Goal: Complete application form

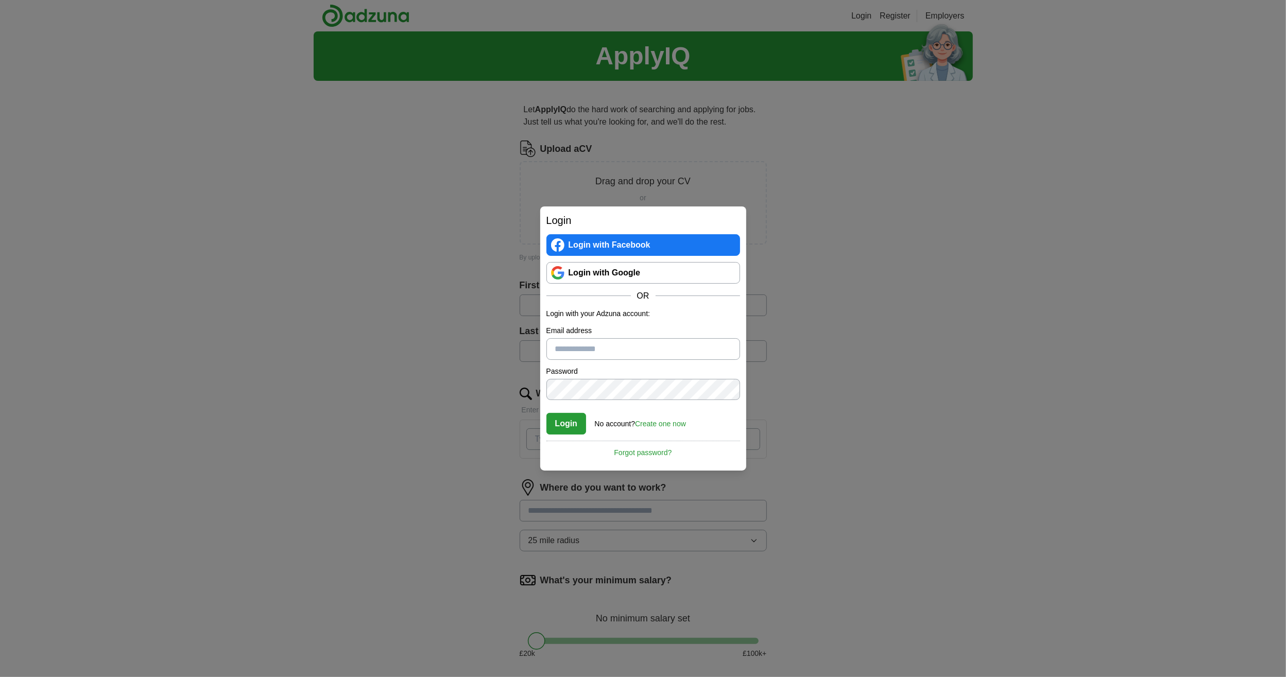
click at [606, 268] on link "Login with Google" at bounding box center [643, 273] width 194 height 22
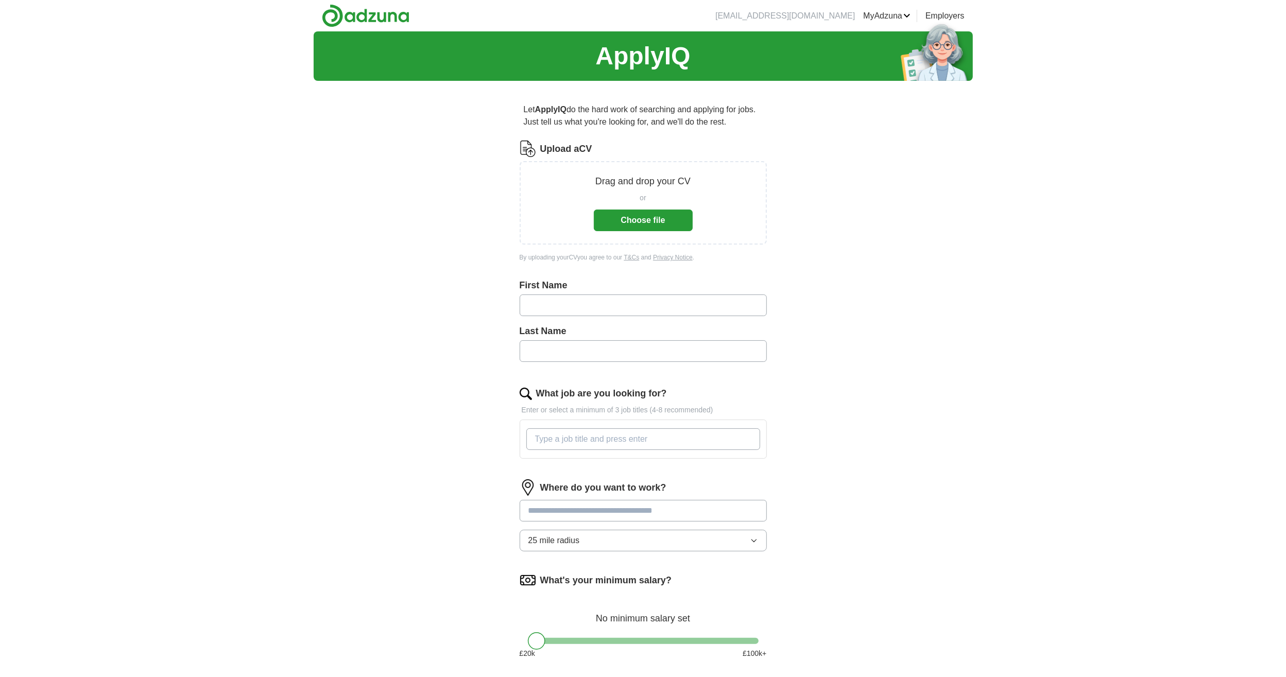
click at [634, 218] on button "Choose file" at bounding box center [643, 221] width 99 height 22
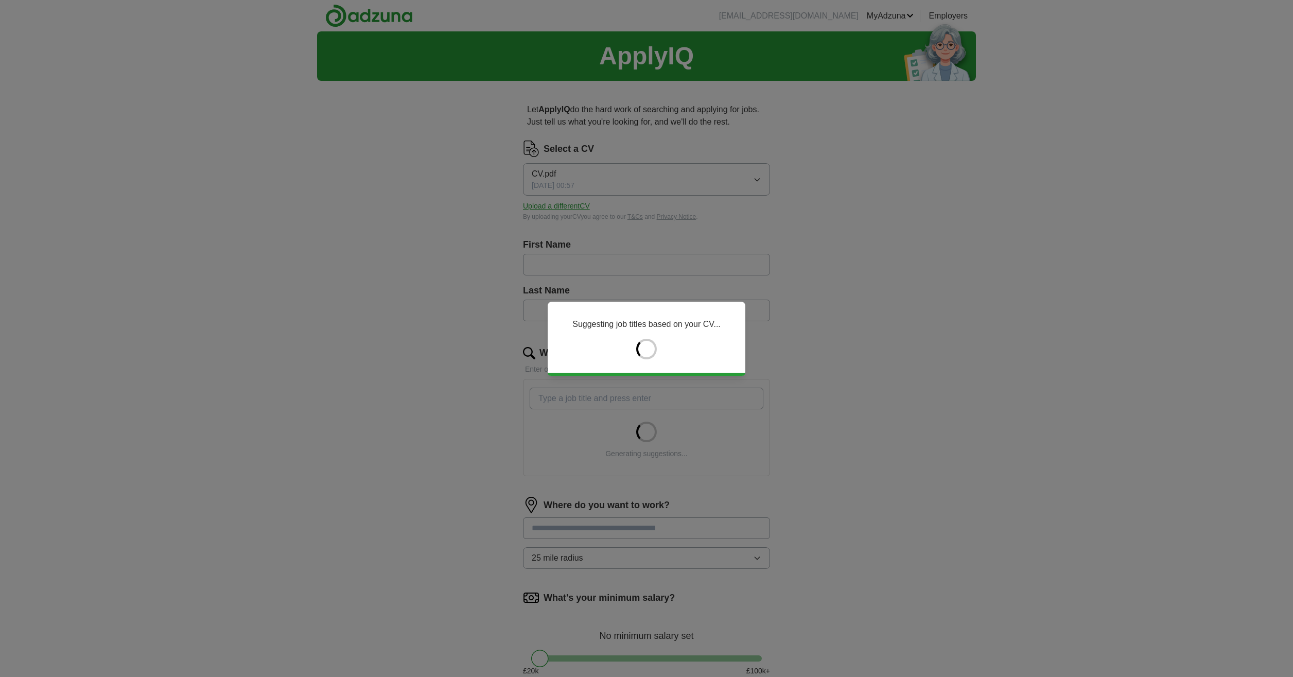
type input "******"
type input "**********"
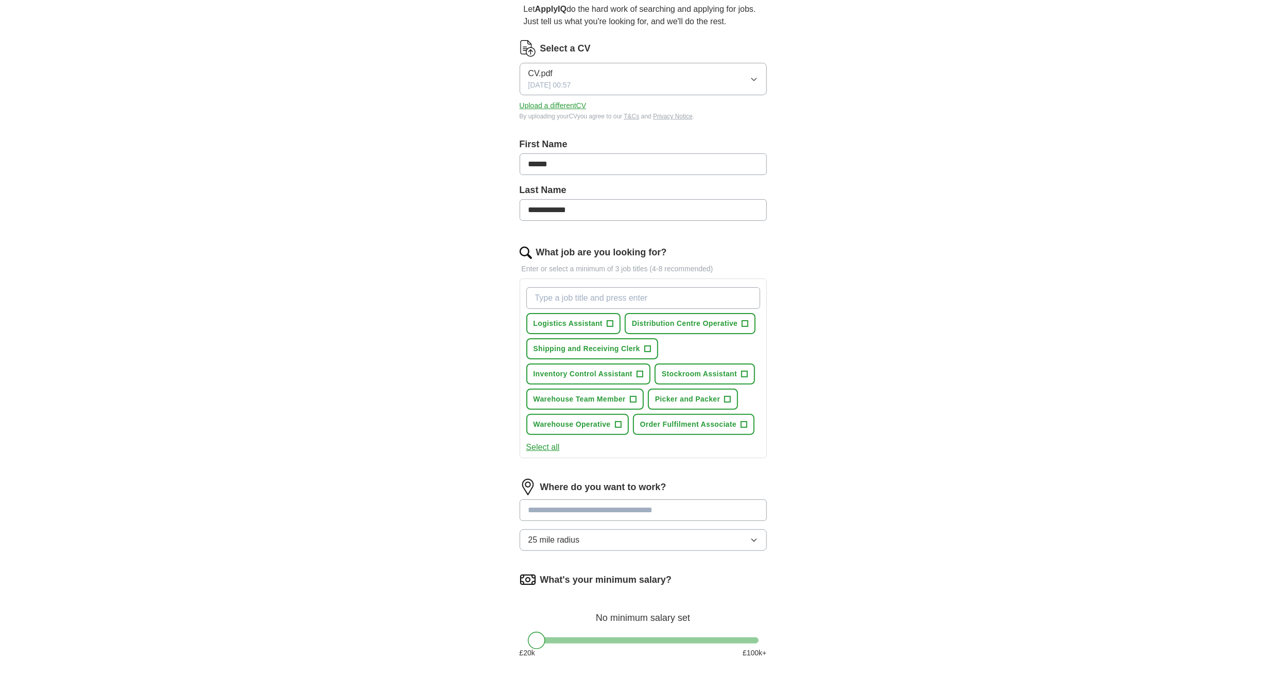
scroll to position [103, 0]
click at [676, 398] on span "Picker and Packer" at bounding box center [687, 396] width 65 height 11
click at [585, 397] on span "Warehouse Team Member" at bounding box center [579, 396] width 92 height 11
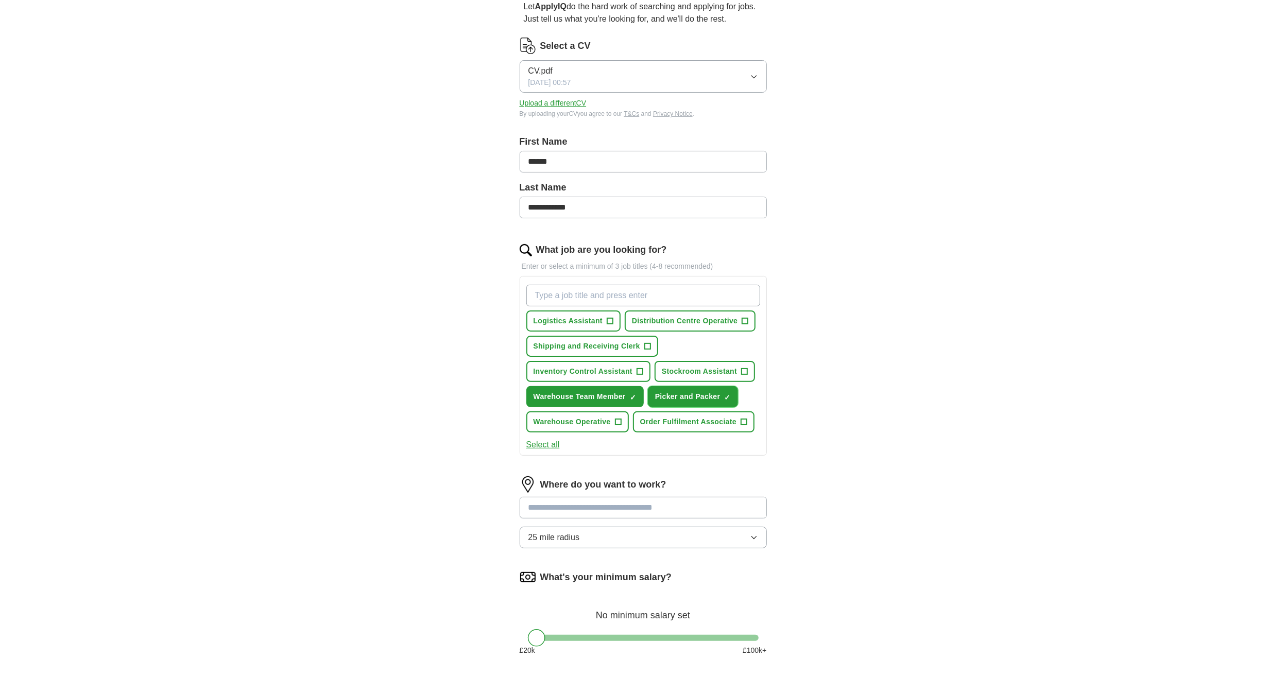
click at [677, 396] on span "Picker and Packer" at bounding box center [687, 396] width 65 height 11
click at [606, 396] on span "Warehouse Team Member" at bounding box center [579, 396] width 92 height 11
click at [579, 288] on input "What job are you looking for?" at bounding box center [643, 296] width 234 height 22
type input "Part Time"
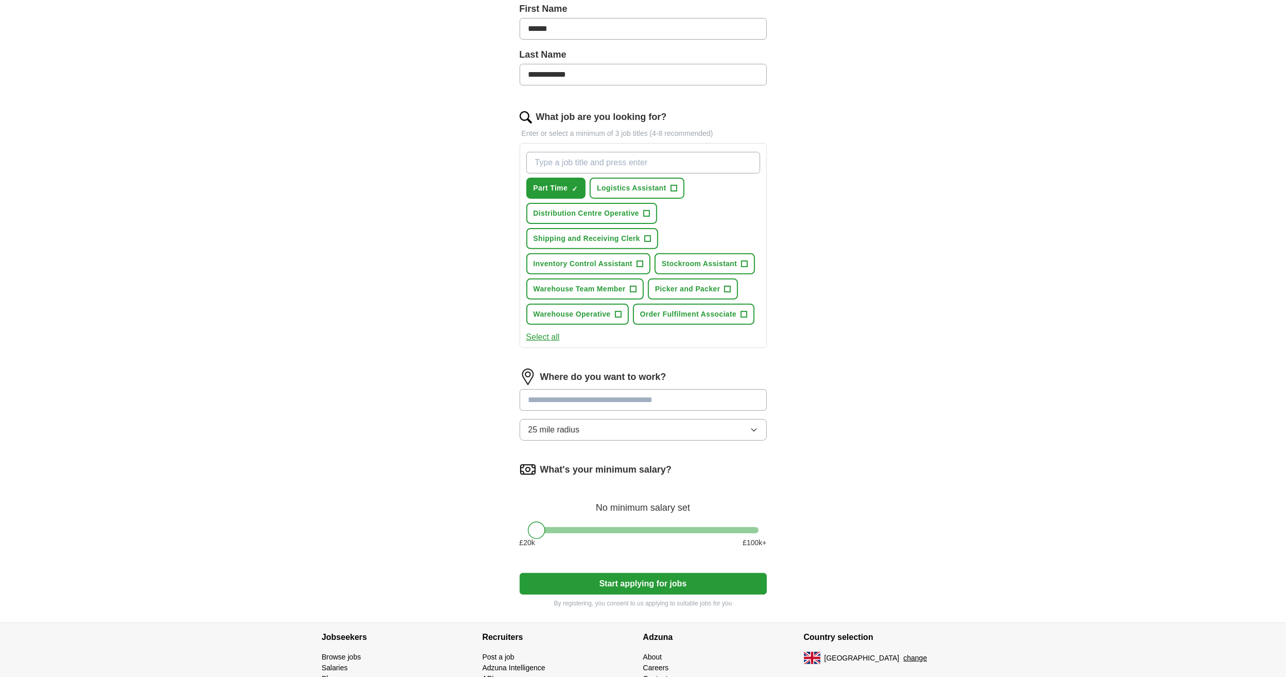
scroll to position [257, 0]
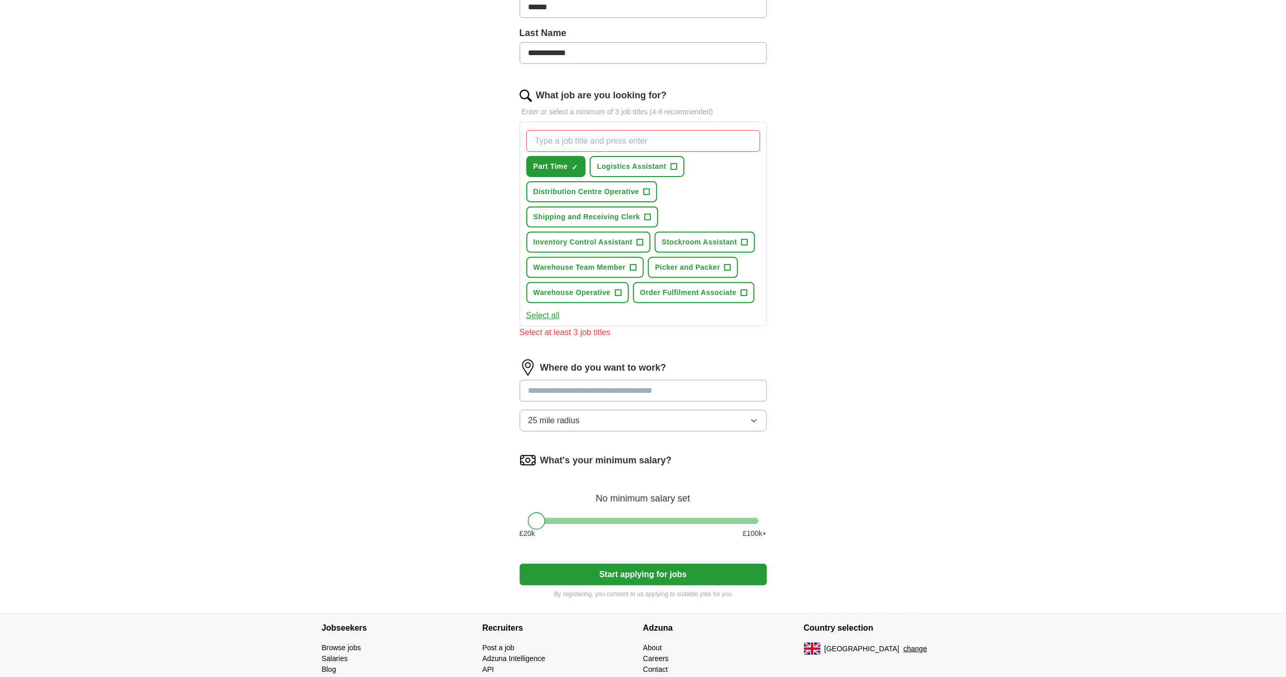
click at [608, 401] on div "Where do you want to work? 25 mile radius" at bounding box center [642, 399] width 247 height 80
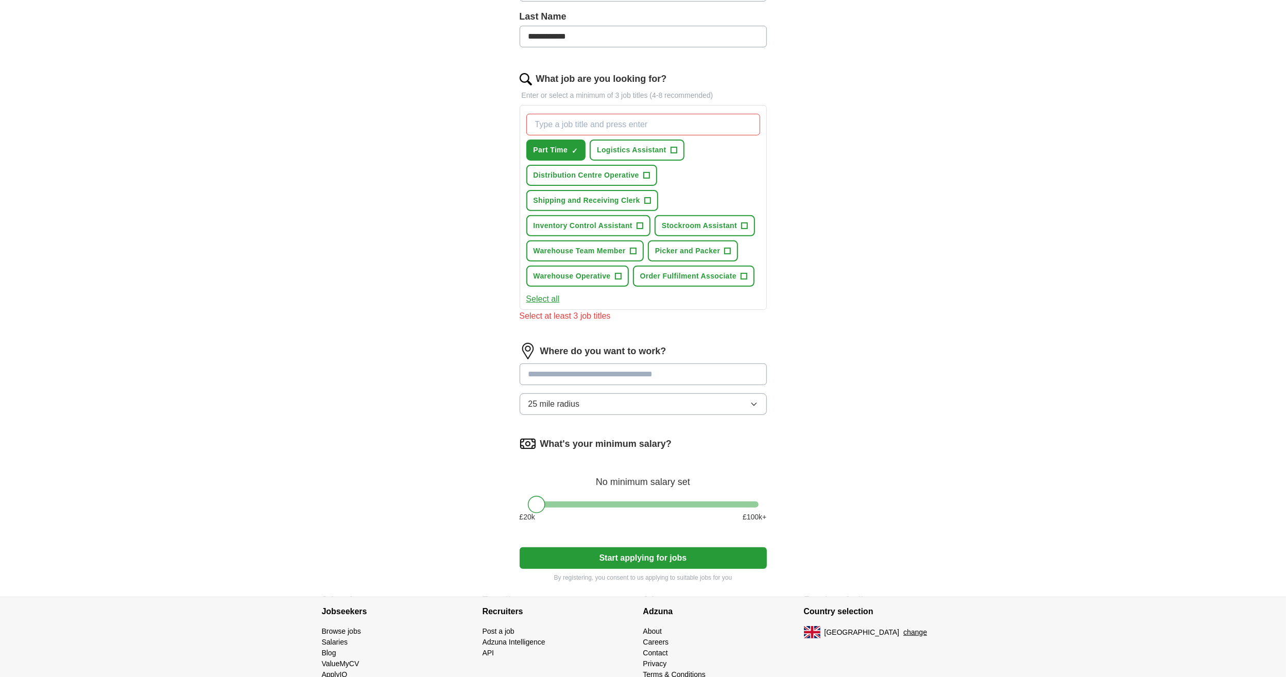
scroll to position [151, 0]
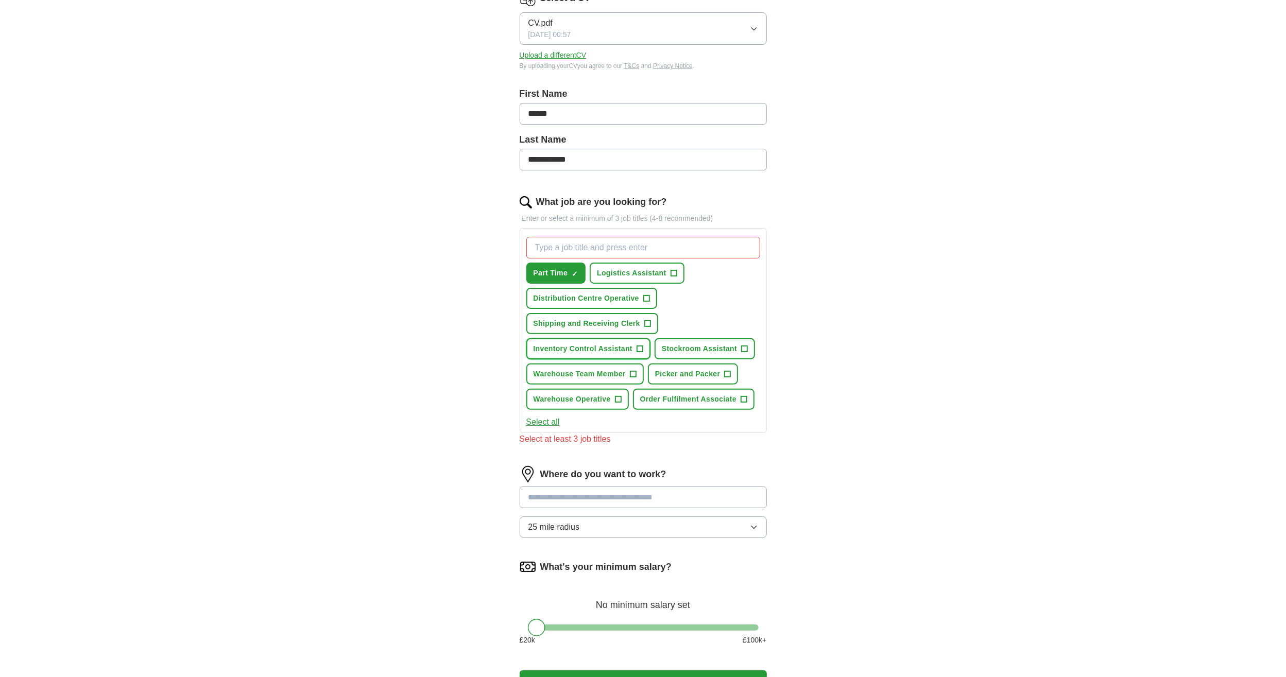
click at [589, 345] on span "Inventory Control Assistant" at bounding box center [582, 348] width 99 height 11
click at [596, 250] on input "What job are you looking for?" at bounding box center [643, 248] width 234 height 22
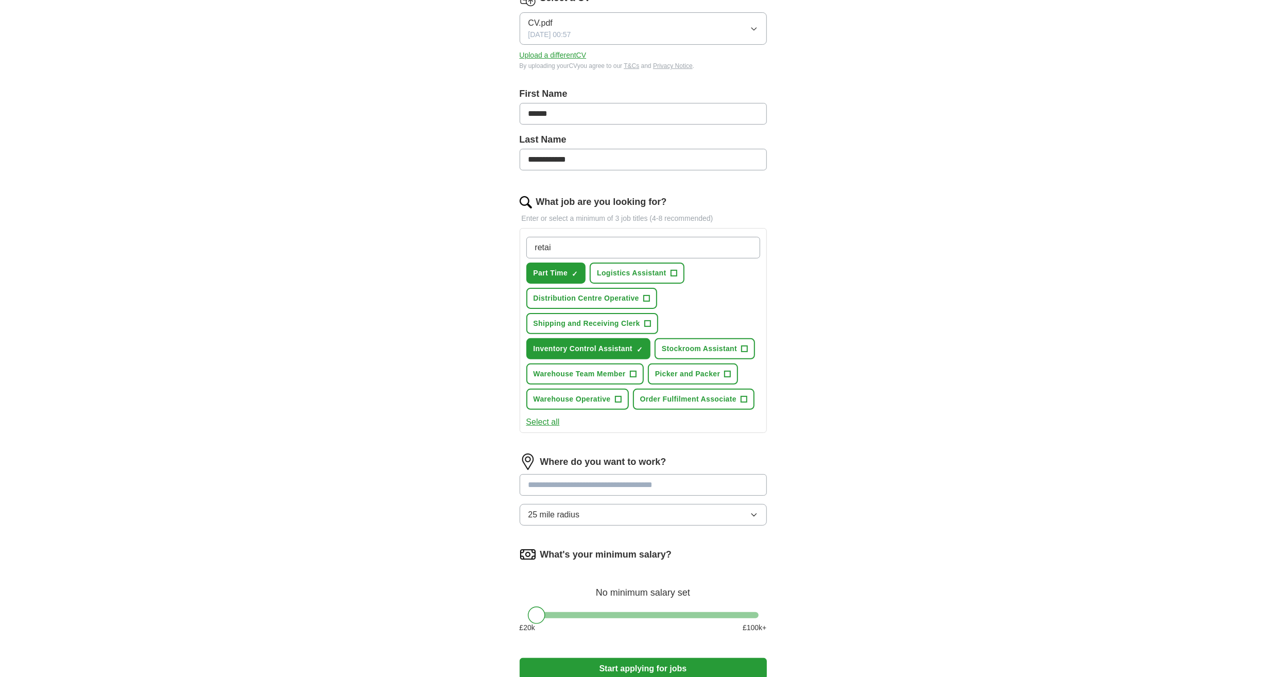
type input "retail"
click at [613, 348] on span "Inventory Control Assistant" at bounding box center [582, 348] width 99 height 11
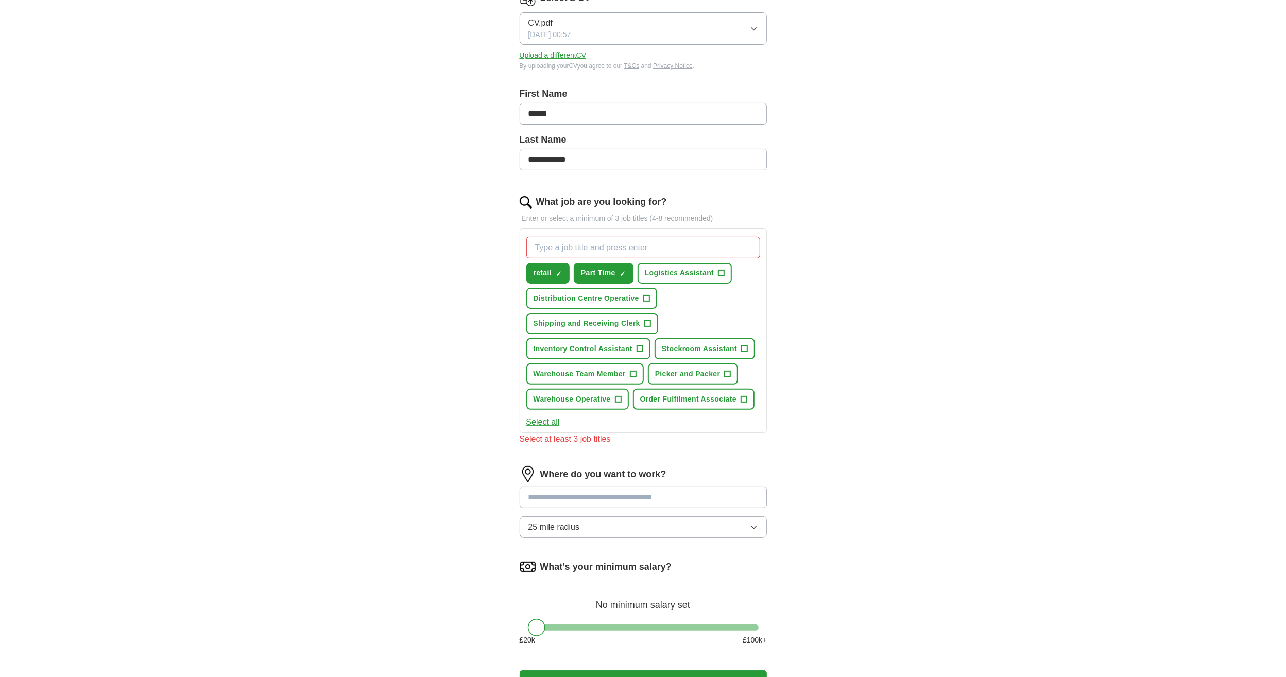
click at [569, 240] on input "What job are you looking for?" at bounding box center [643, 248] width 234 height 22
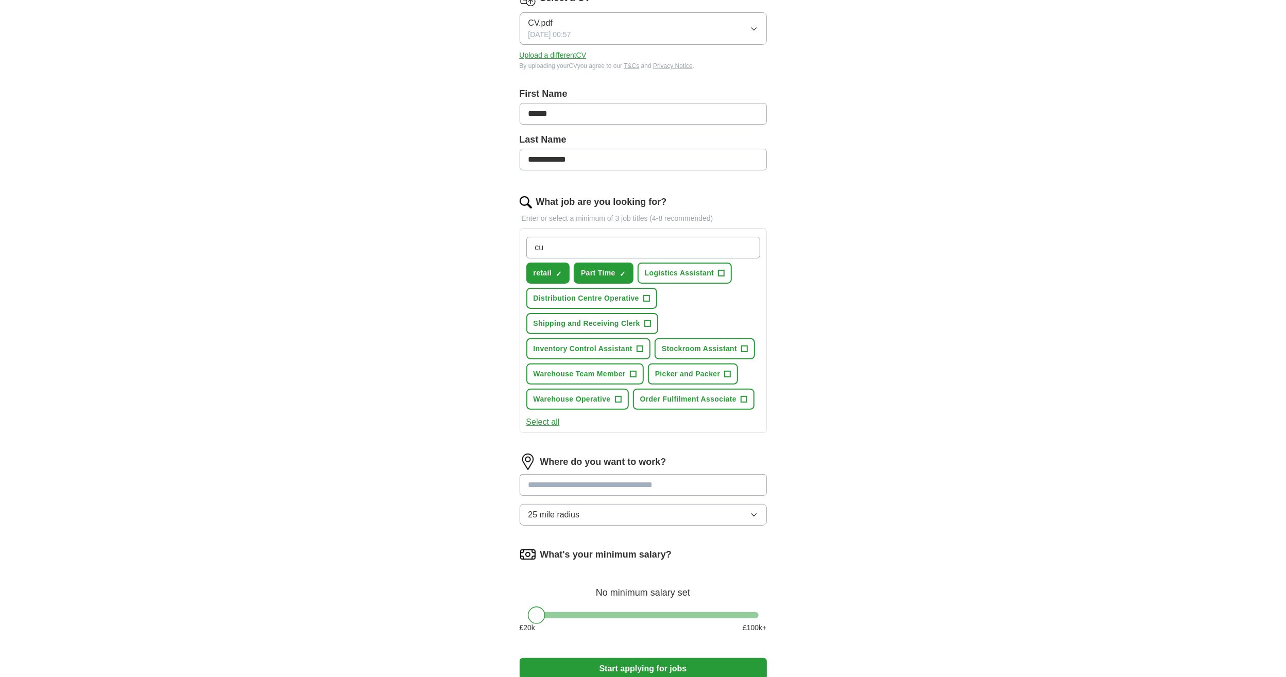
type input "c"
click at [555, 239] on input "accosciate" at bounding box center [643, 248] width 234 height 22
type input "associate"
click at [584, 484] on input at bounding box center [642, 485] width 247 height 22
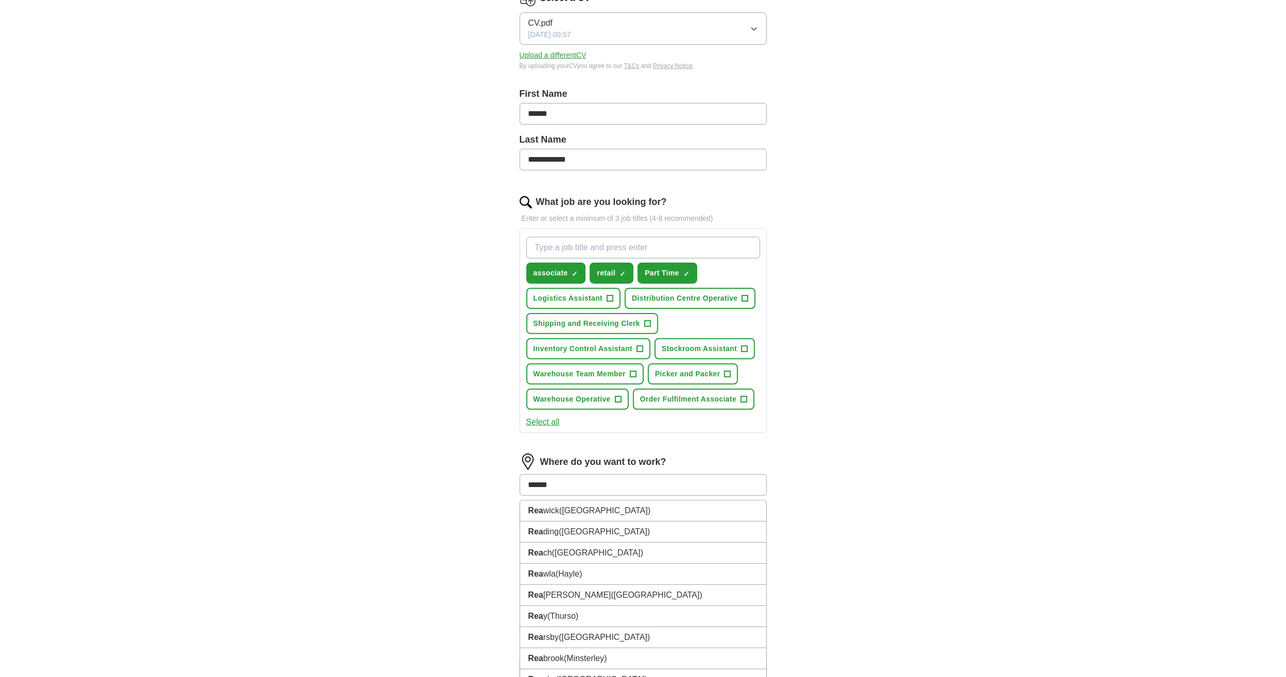
type input "*******"
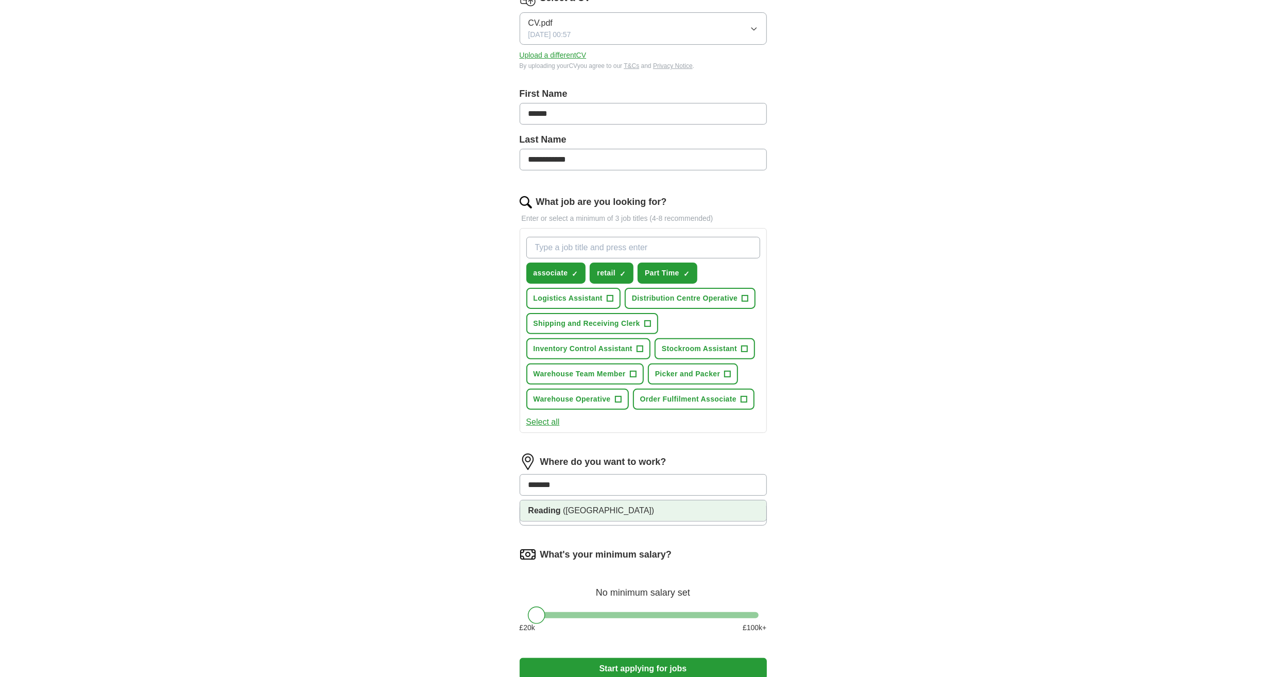
click at [580, 502] on li "Reading ([GEOGRAPHIC_DATA])" at bounding box center [643, 510] width 246 height 21
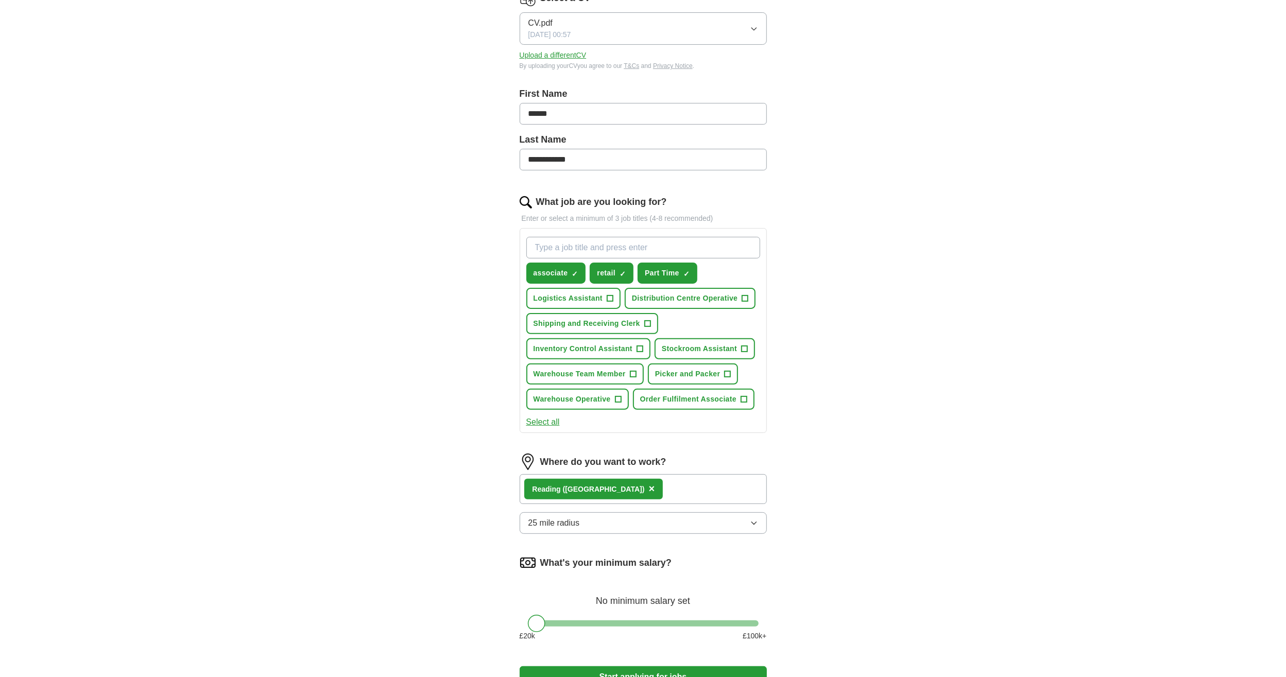
click at [572, 517] on span "25 mile radius" at bounding box center [553, 523] width 51 height 12
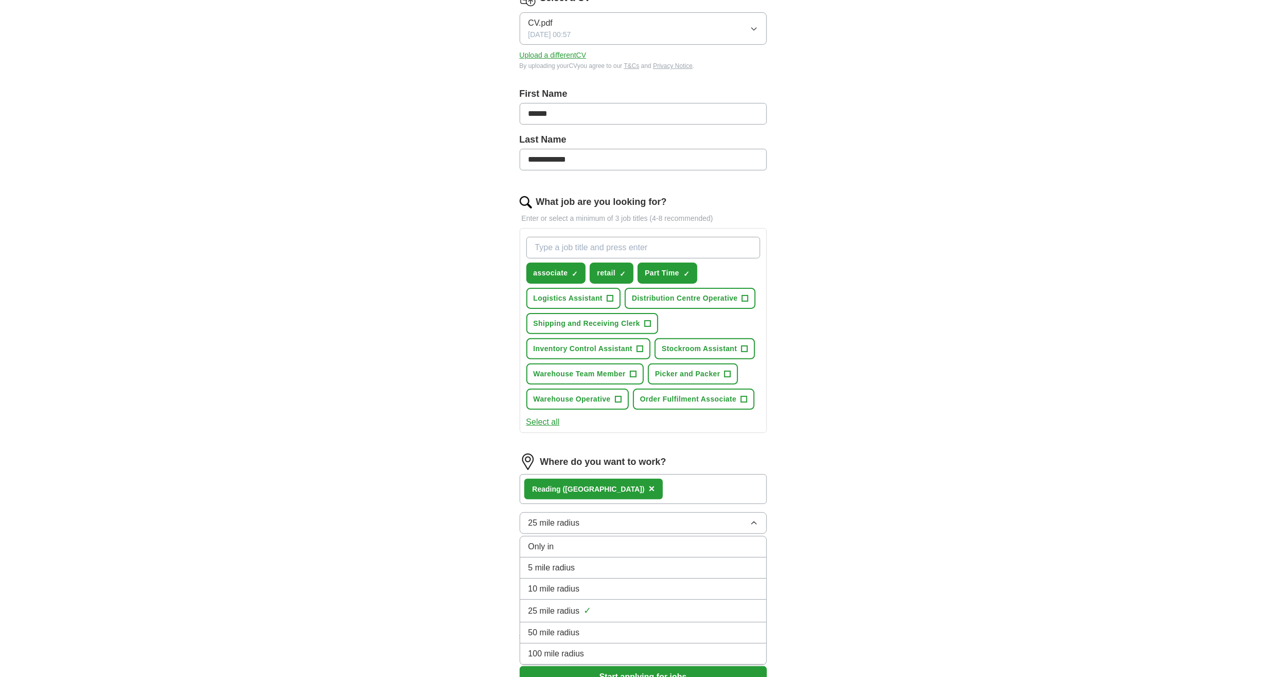
click at [596, 558] on li "5 mile radius" at bounding box center [643, 568] width 246 height 21
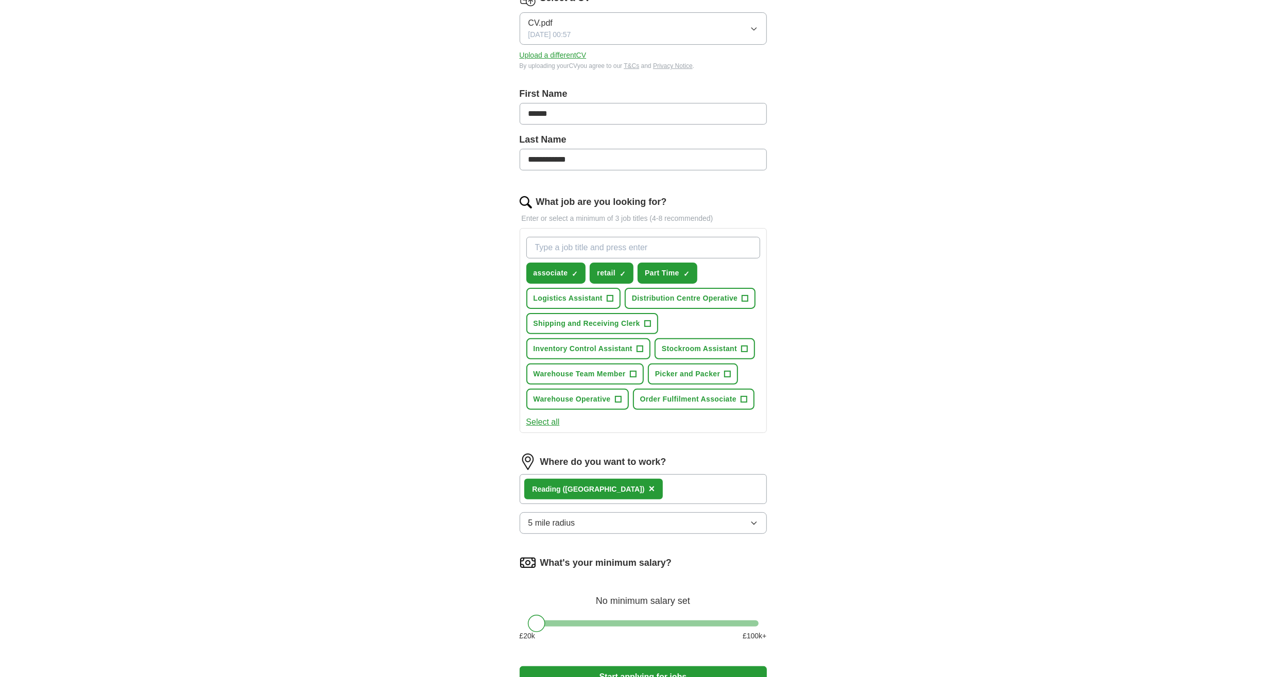
click at [592, 529] on button "5 mile radius" at bounding box center [642, 523] width 247 height 22
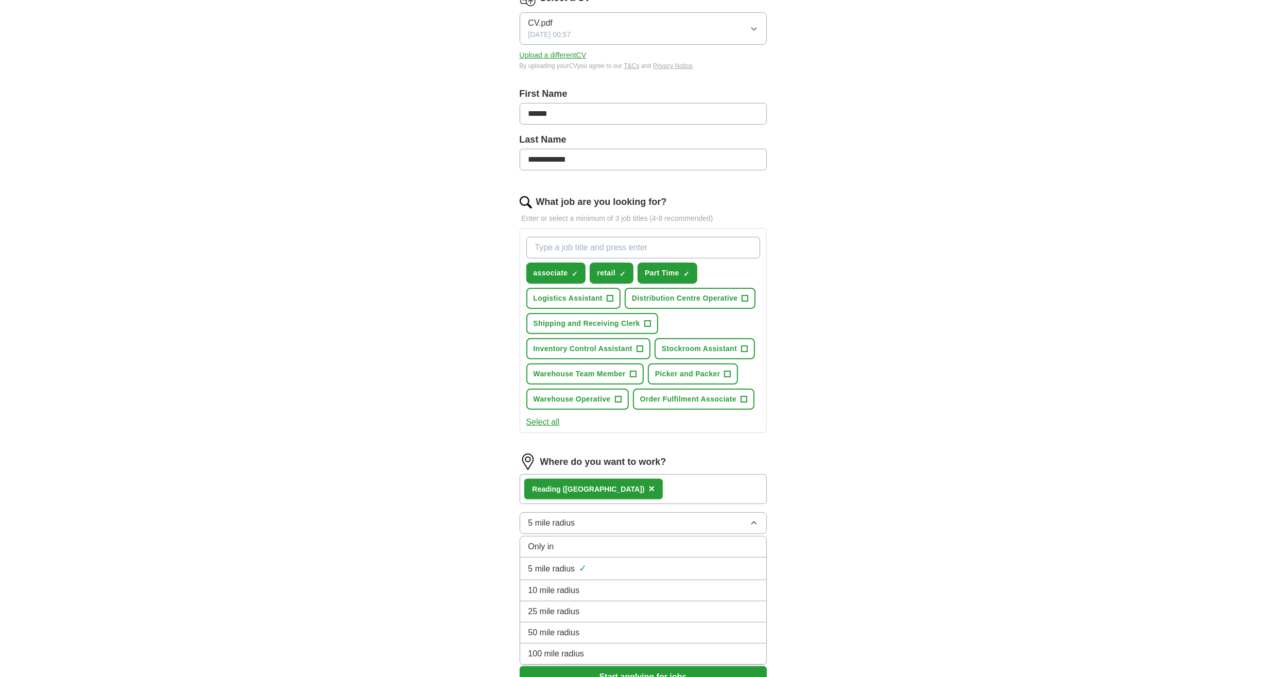
click at [581, 548] on div "Only in" at bounding box center [643, 547] width 230 height 12
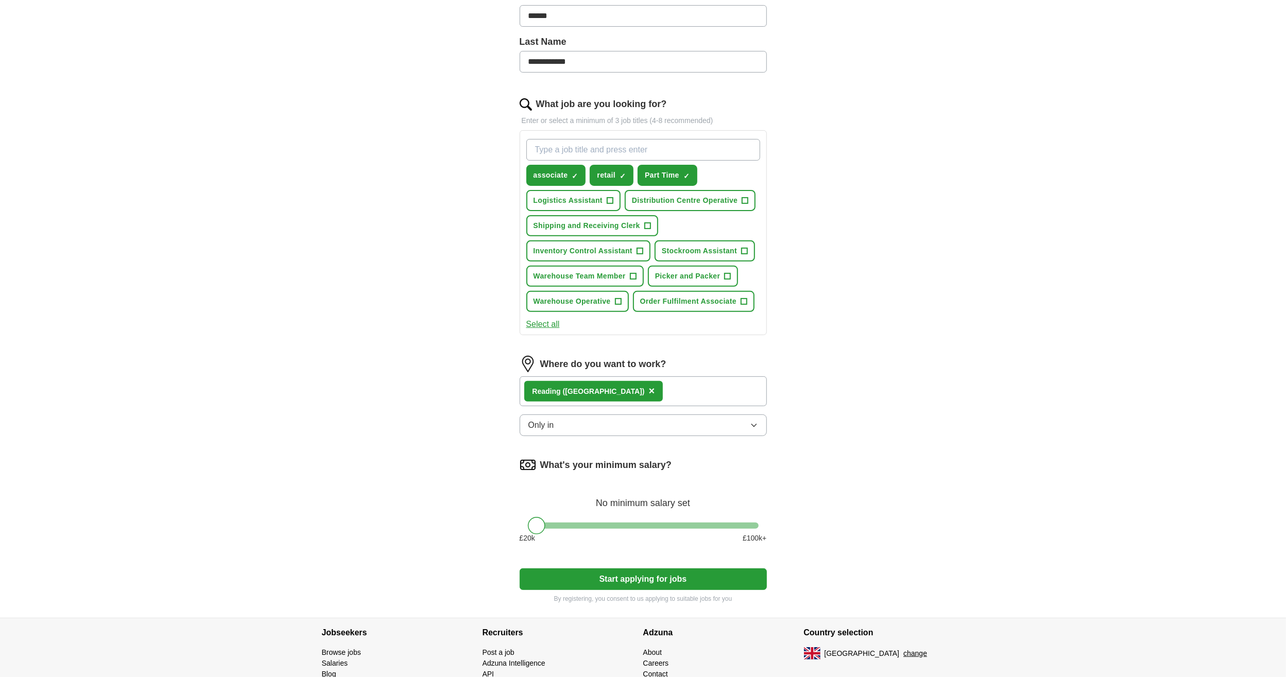
scroll to position [257, 0]
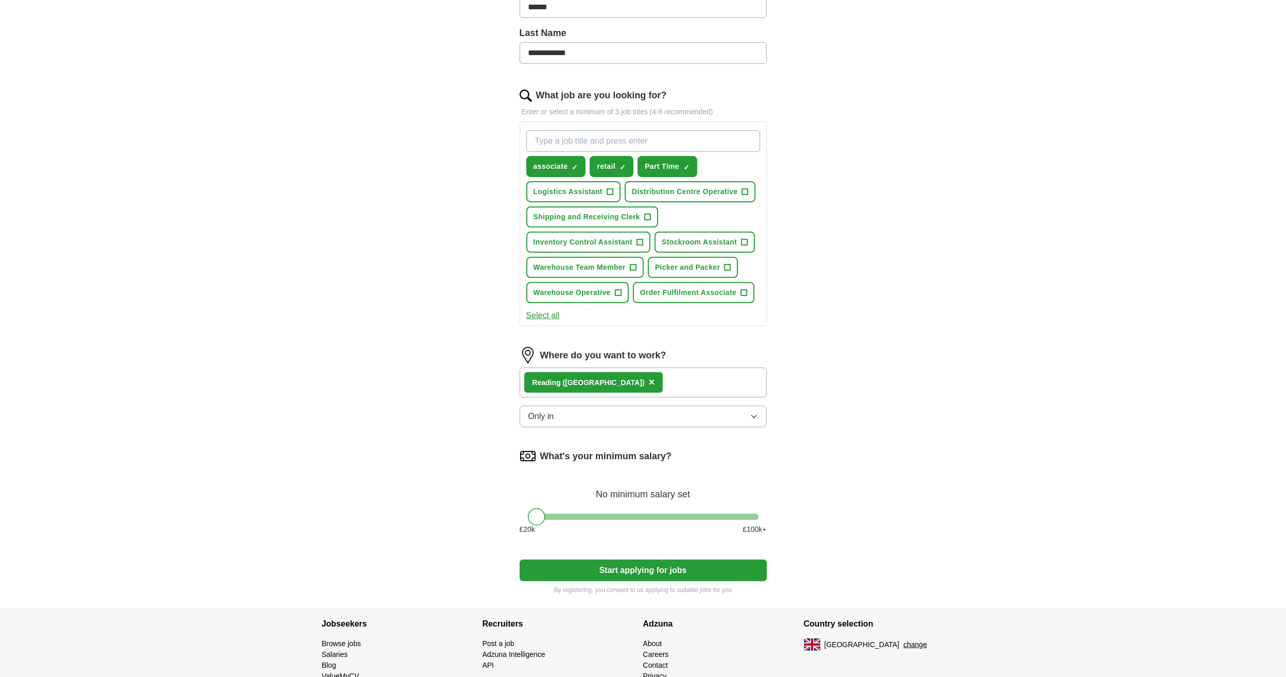
click at [596, 564] on button "Start applying for jobs" at bounding box center [642, 571] width 247 height 22
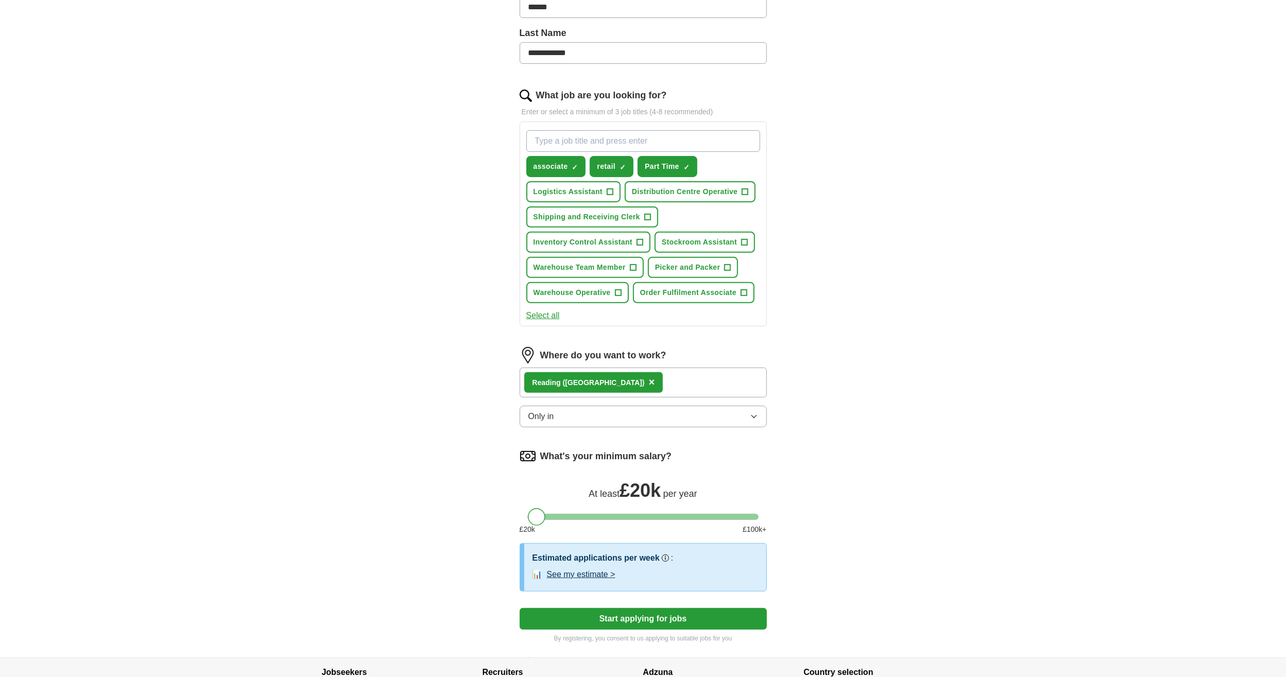
drag, startPoint x: 535, startPoint y: 516, endPoint x: 529, endPoint y: 515, distance: 6.8
click at [529, 515] on div at bounding box center [537, 517] width 18 height 18
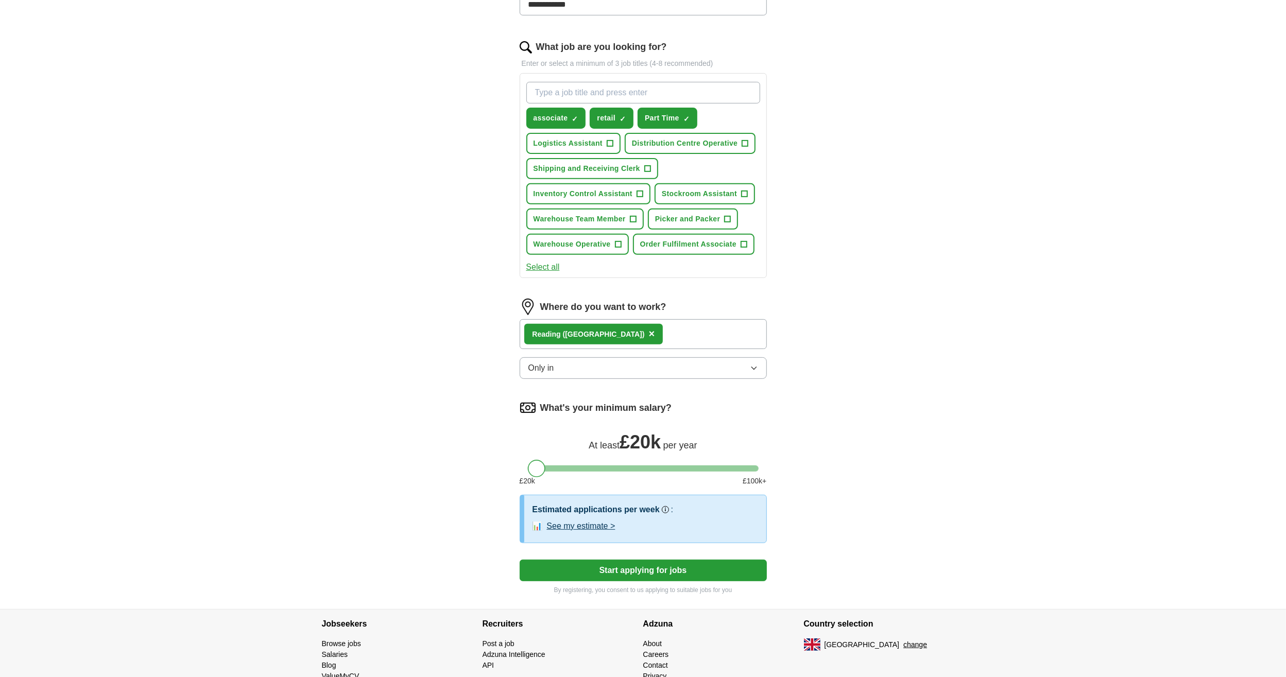
scroll to position [309, 0]
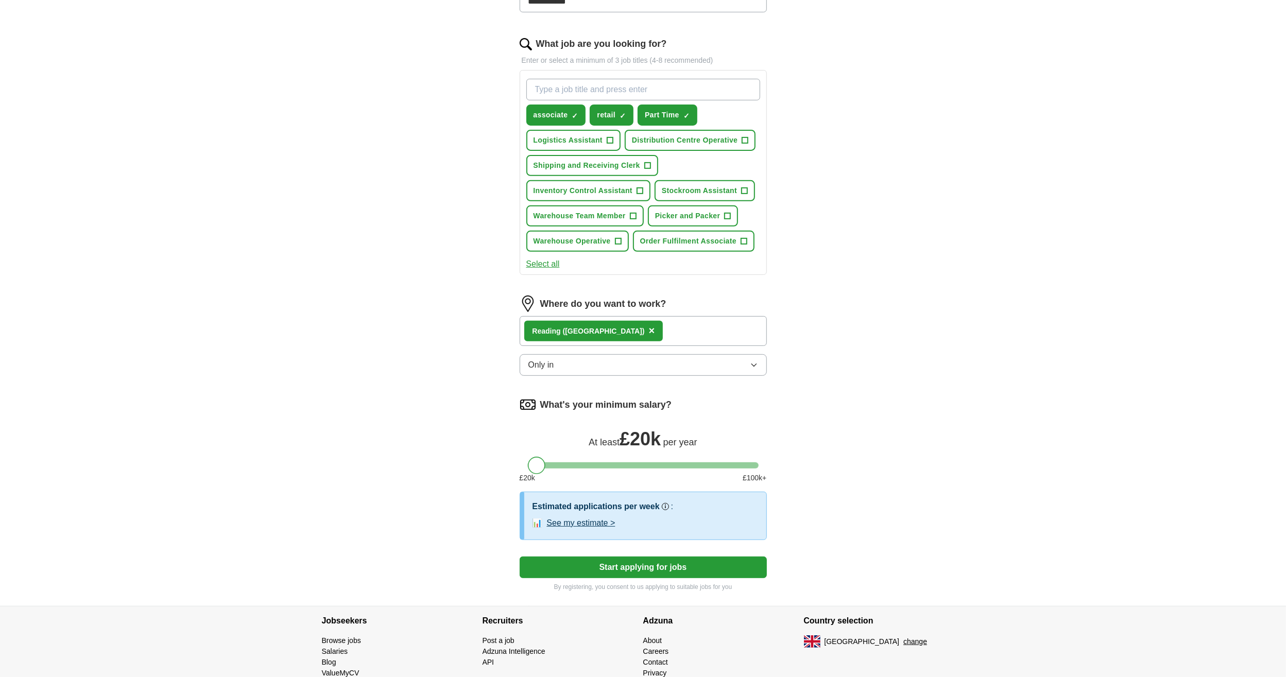
click at [585, 521] on button "See my estimate >" at bounding box center [581, 523] width 68 height 12
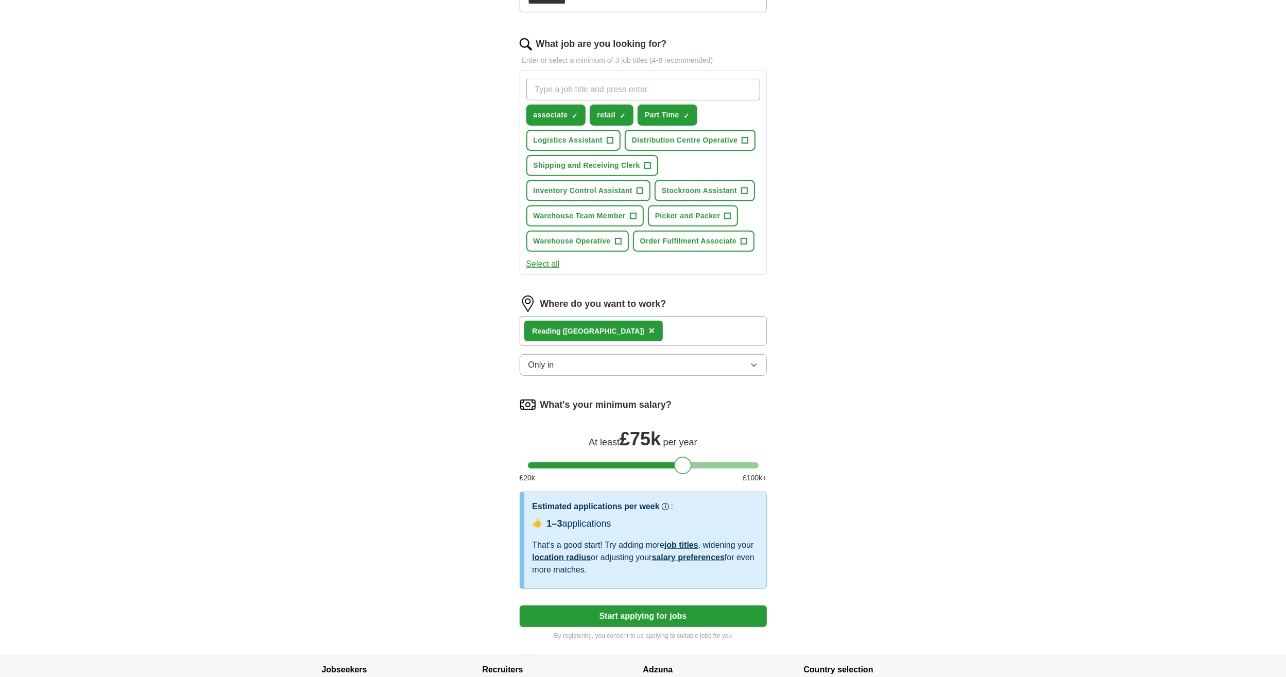
drag, startPoint x: 542, startPoint y: 456, endPoint x: 689, endPoint y: 472, distance: 148.1
click at [689, 472] on form "**********" at bounding box center [642, 236] width 247 height 809
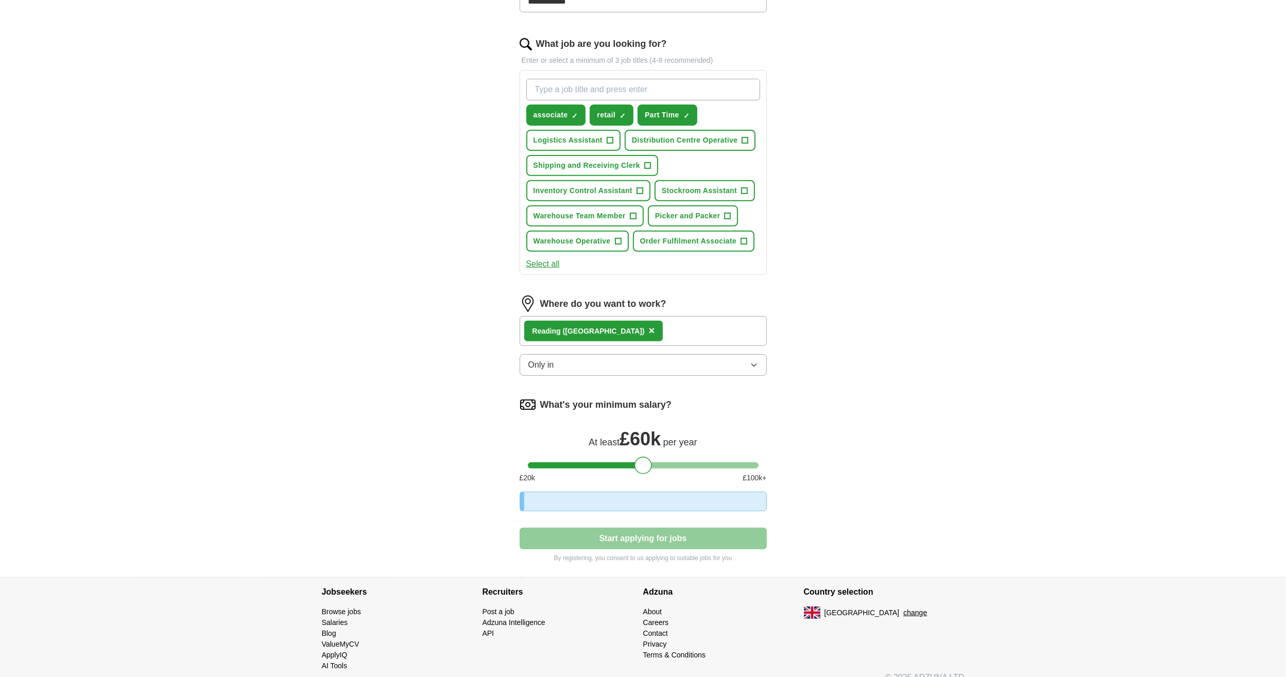
drag, startPoint x: 685, startPoint y: 463, endPoint x: 636, endPoint y: 457, distance: 49.2
click at [636, 457] on div at bounding box center [643, 466] width 18 height 18
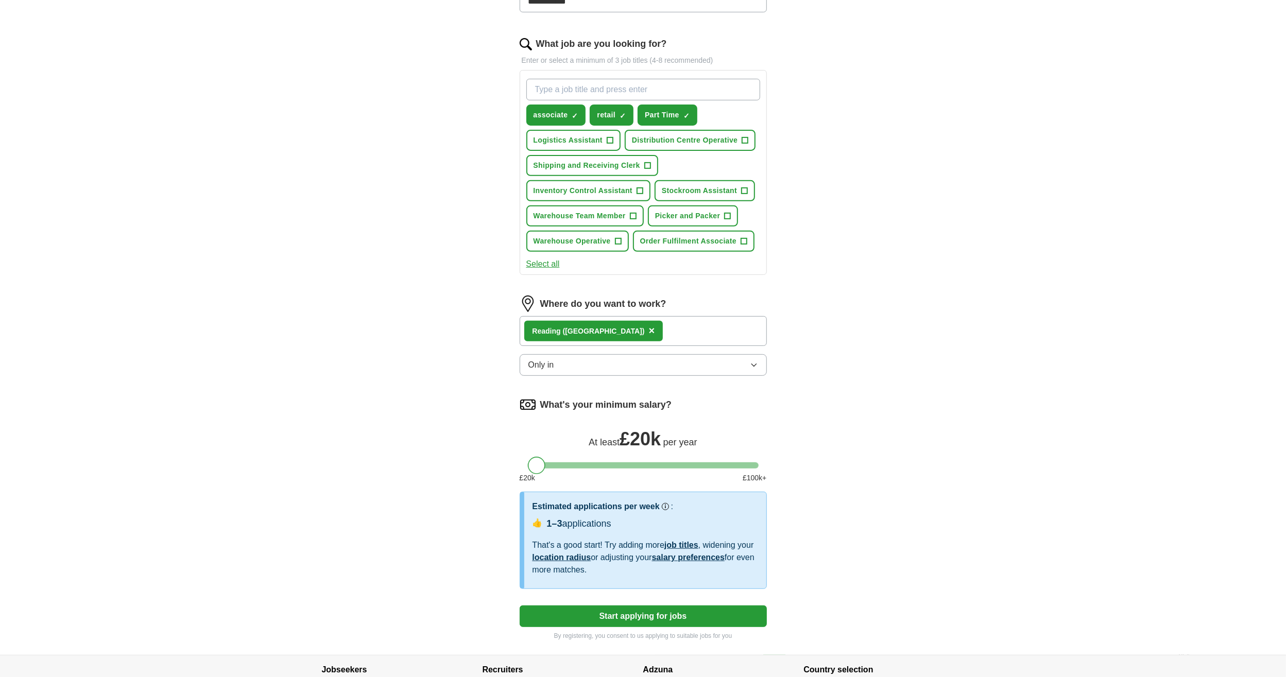
drag, startPoint x: 597, startPoint y: 464, endPoint x: 454, endPoint y: 477, distance: 143.7
click at [454, 477] on div "**********" at bounding box center [643, 188] width 659 height 932
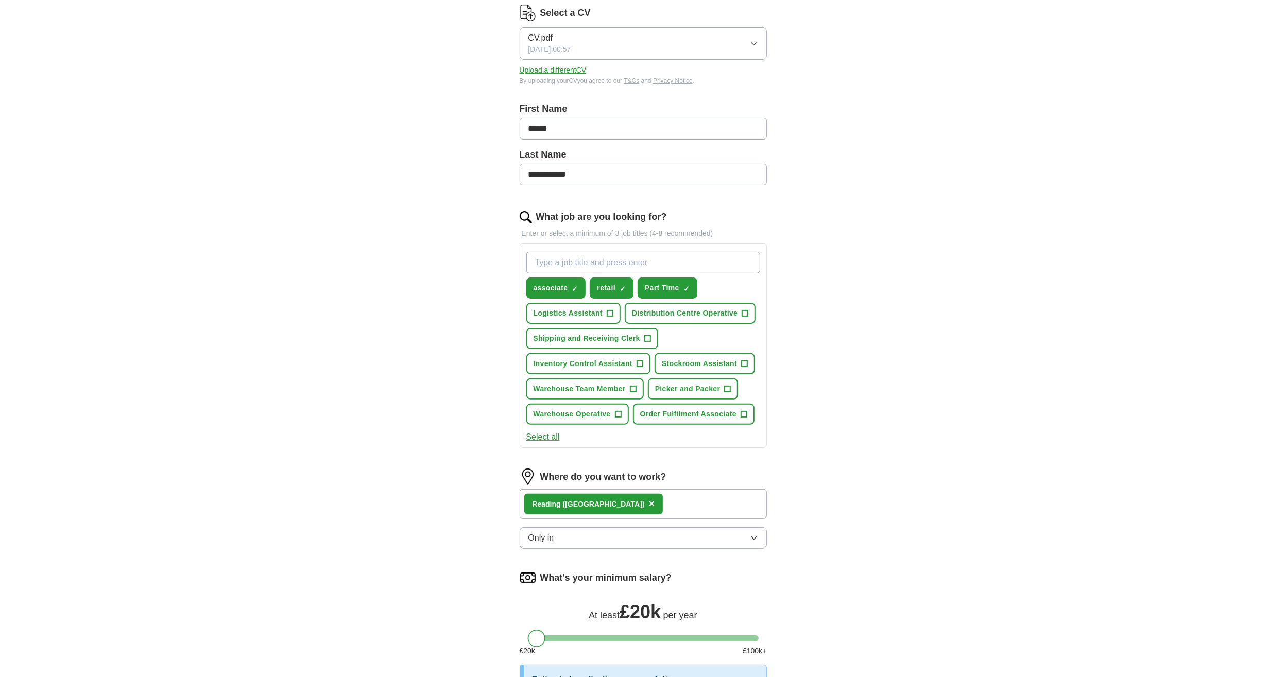
scroll to position [103, 0]
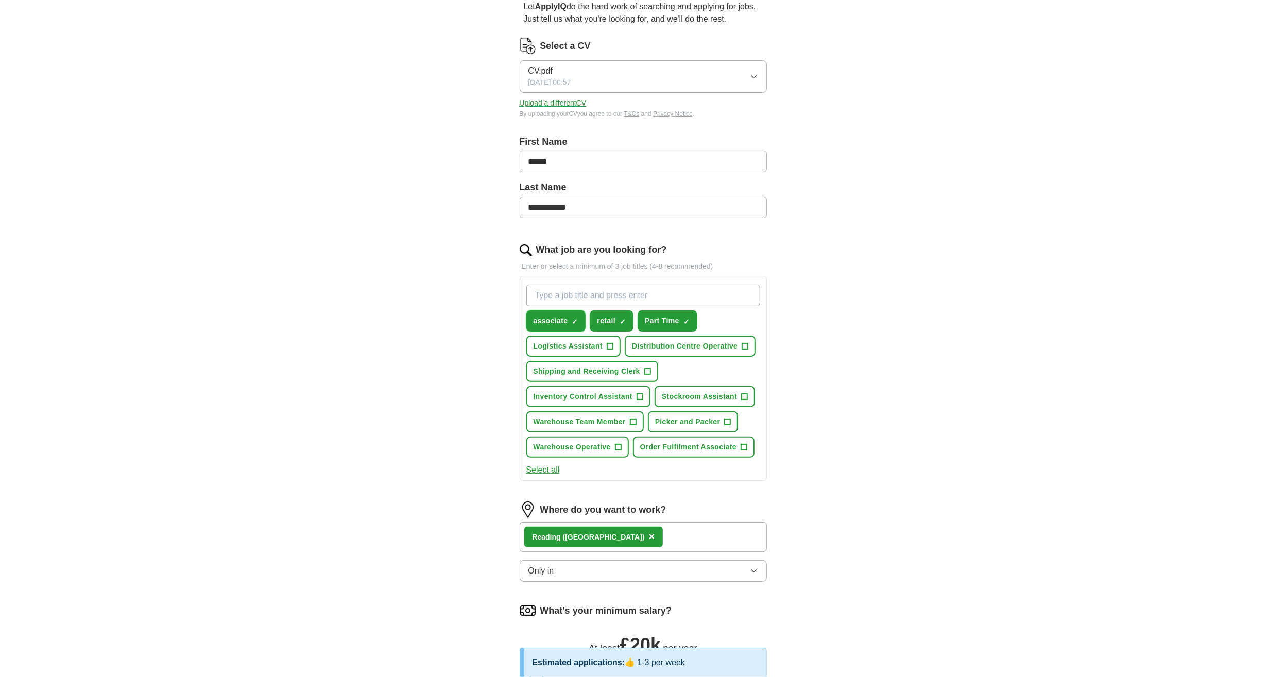
click at [0, 0] on span "×" at bounding box center [0, 0] width 0 height 0
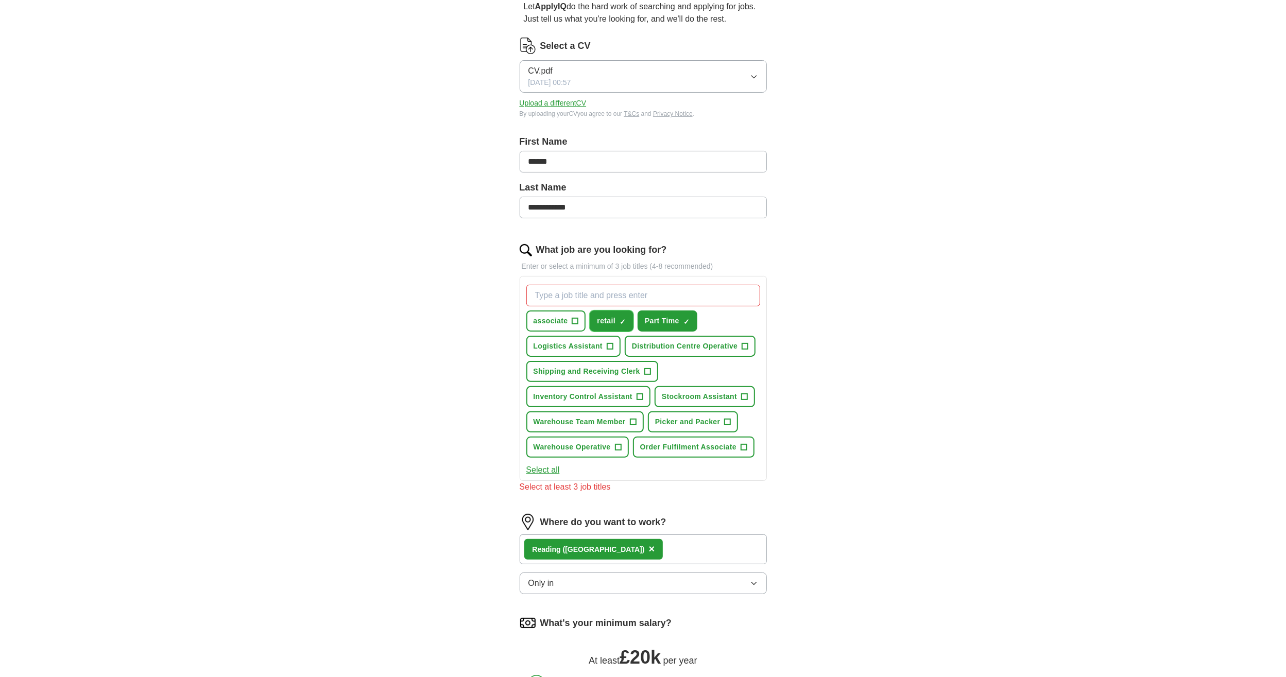
click at [0, 0] on span "×" at bounding box center [0, 0] width 0 height 0
click at [600, 296] on input "What job are you looking for?" at bounding box center [643, 296] width 234 height 22
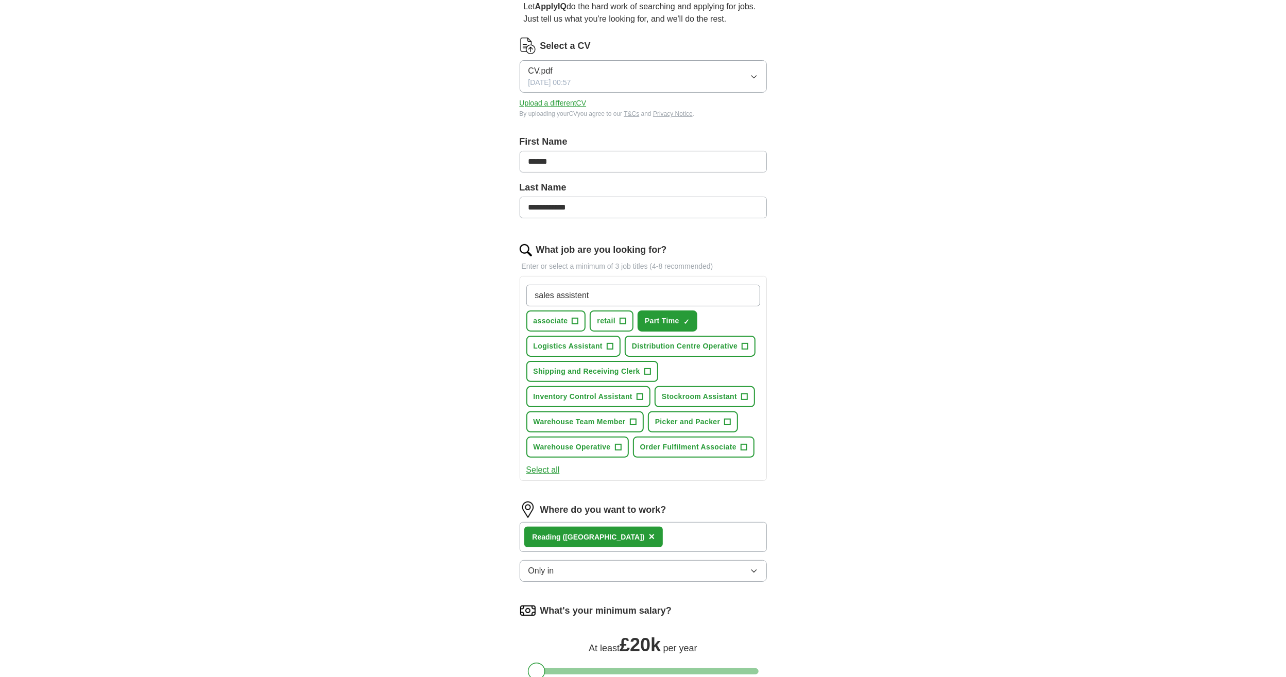
type input "sales assistant"
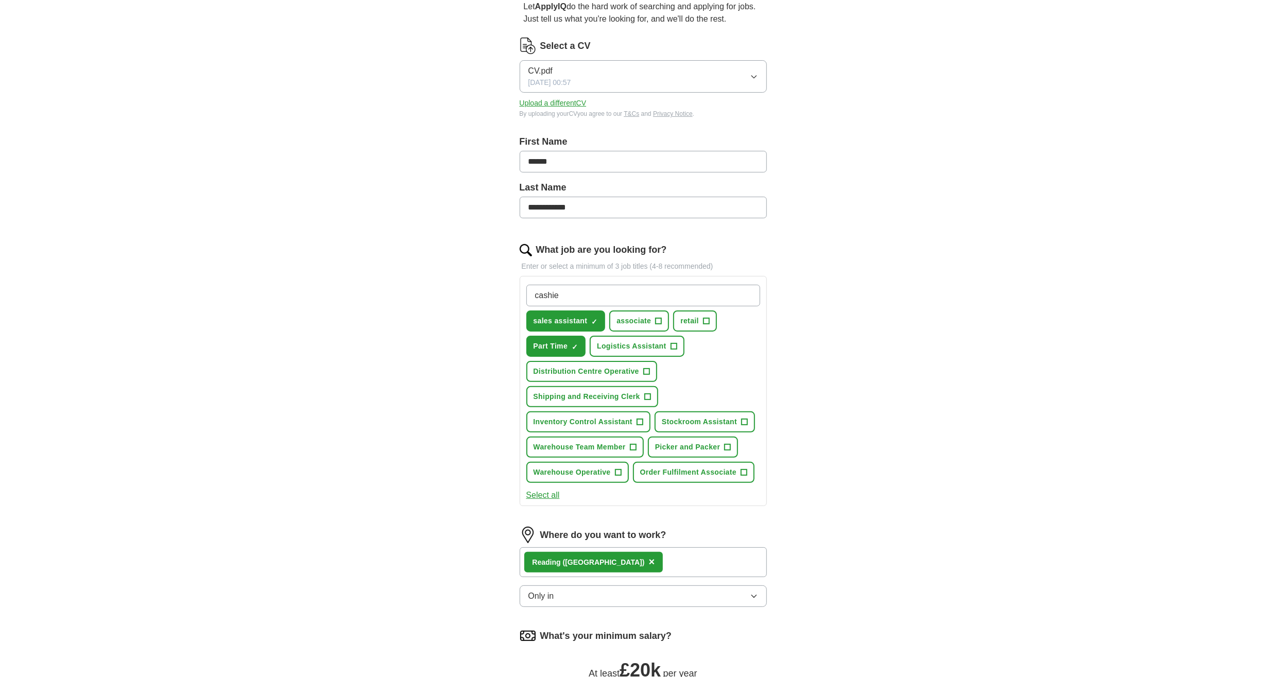
type input "cashier"
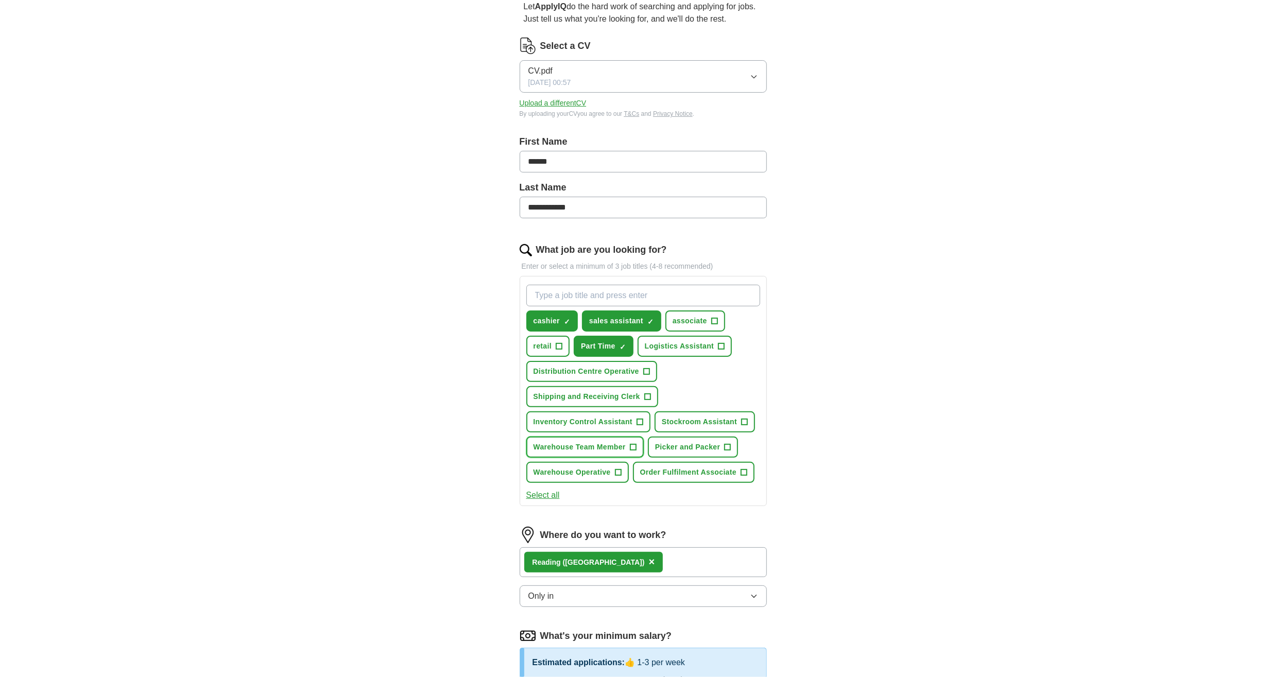
click at [598, 445] on span "Warehouse Team Member" at bounding box center [579, 447] width 92 height 11
click at [690, 445] on span "Picker and Packer" at bounding box center [687, 447] width 65 height 11
click at [675, 472] on span "Order Fulfilment Associate" at bounding box center [688, 472] width 97 height 11
click at [593, 470] on span "Warehouse Operative" at bounding box center [571, 472] width 77 height 11
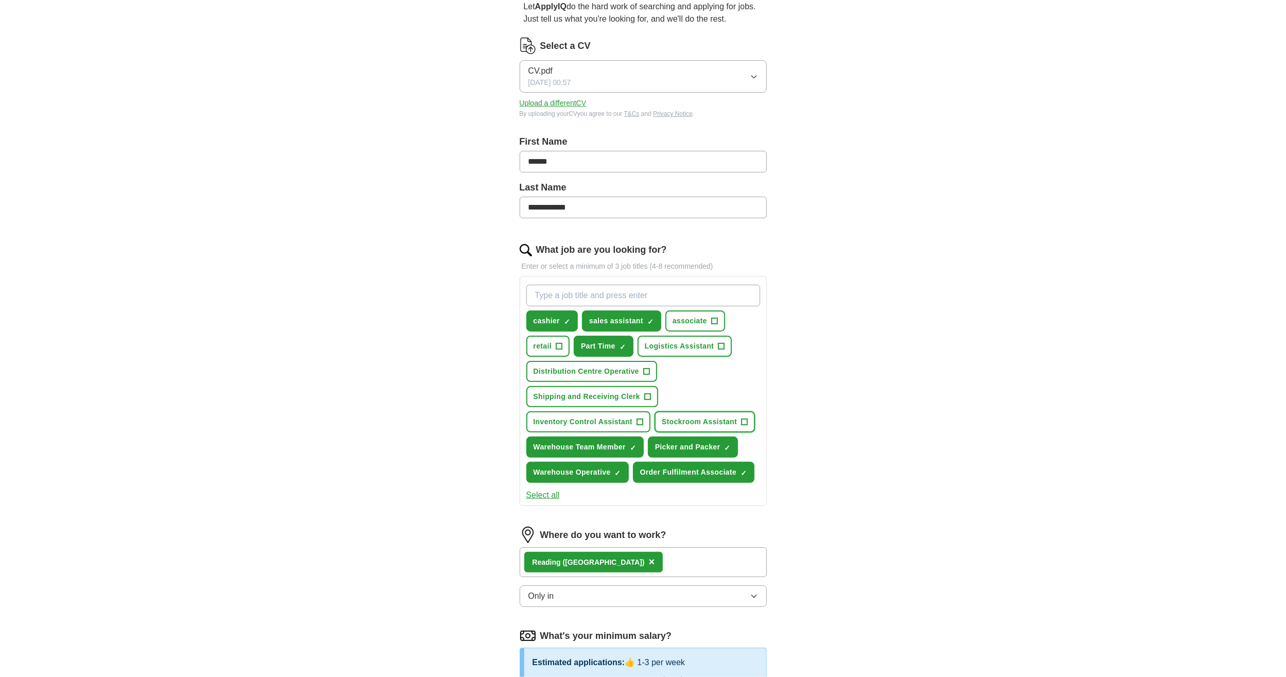
click at [693, 417] on span "Stockroom Assistant" at bounding box center [699, 422] width 75 height 11
click at [605, 417] on span "Inventory Control Assistant" at bounding box center [582, 422] width 99 height 11
click at [550, 353] on button "retail +" at bounding box center [548, 346] width 44 height 21
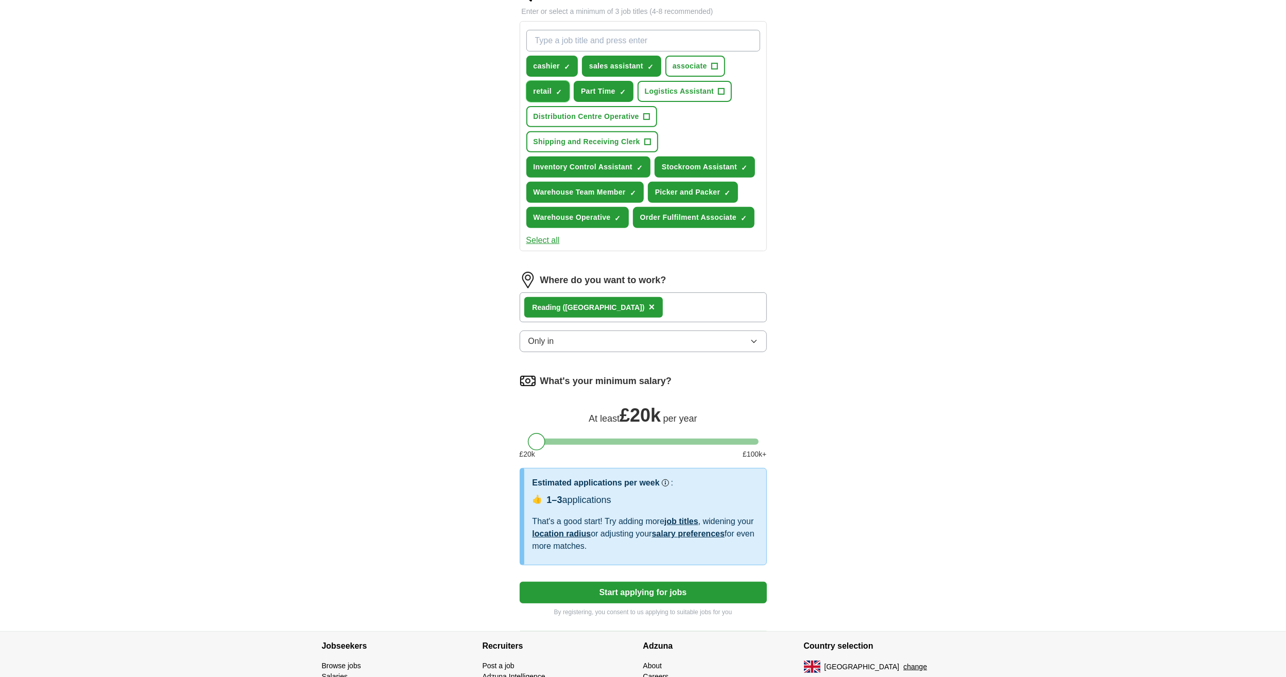
scroll to position [360, 0]
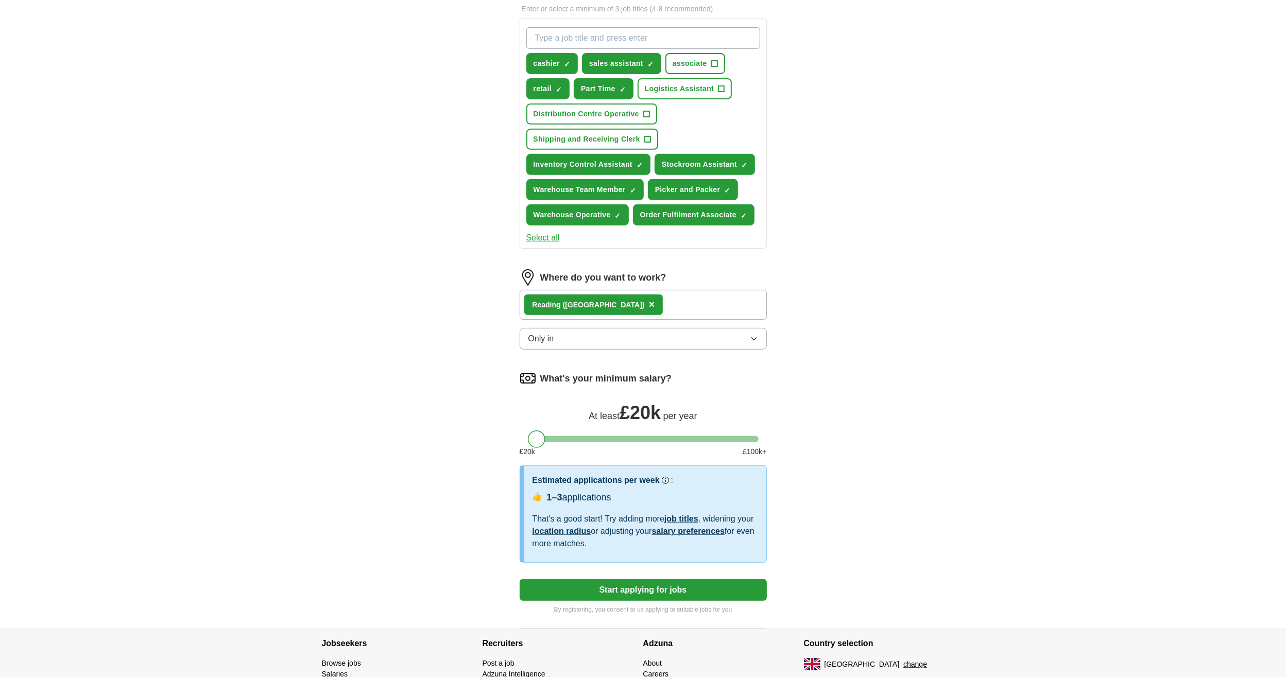
click at [641, 587] on button "Start applying for jobs" at bounding box center [642, 590] width 247 height 22
select select "**"
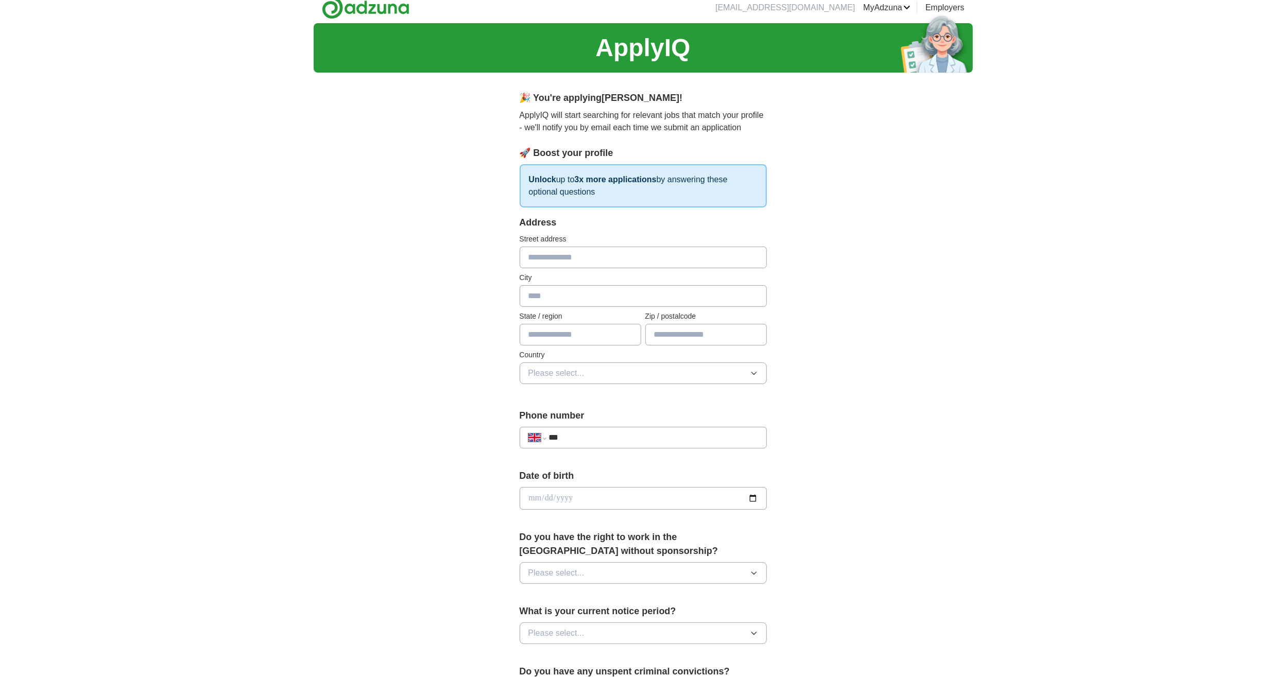
scroll to position [0, 0]
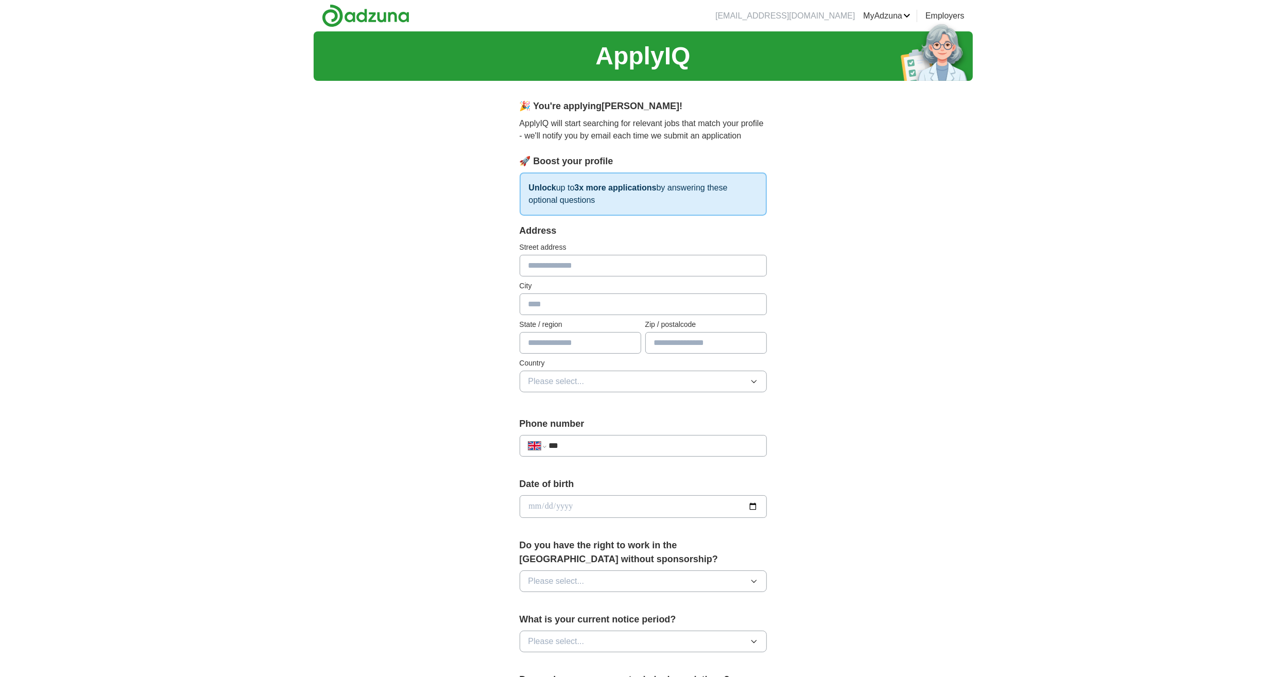
click at [581, 275] on input "text" at bounding box center [642, 266] width 247 height 22
click at [579, 272] on input "text" at bounding box center [642, 266] width 247 height 22
click at [386, 21] on img at bounding box center [366, 15] width 88 height 23
